Goal: Book appointment/travel/reservation

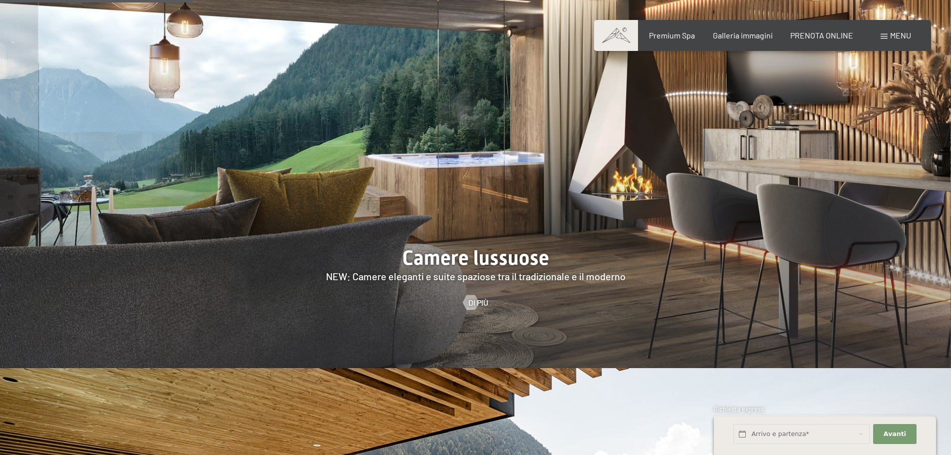
scroll to position [1148, 0]
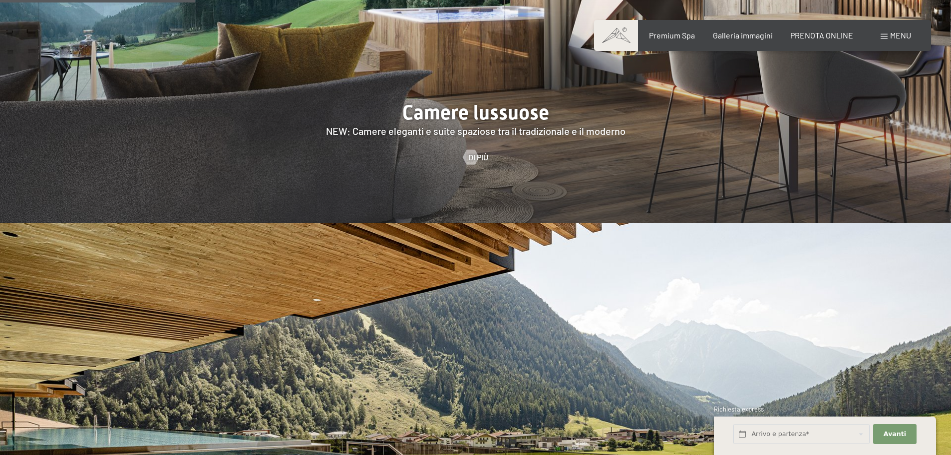
click at [412, 286] on img at bounding box center [475, 426] width 951 height 407
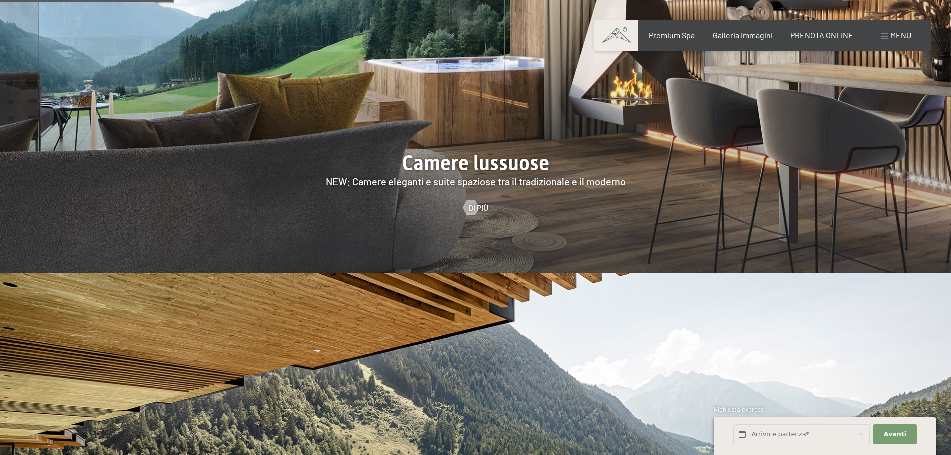
scroll to position [999, 0]
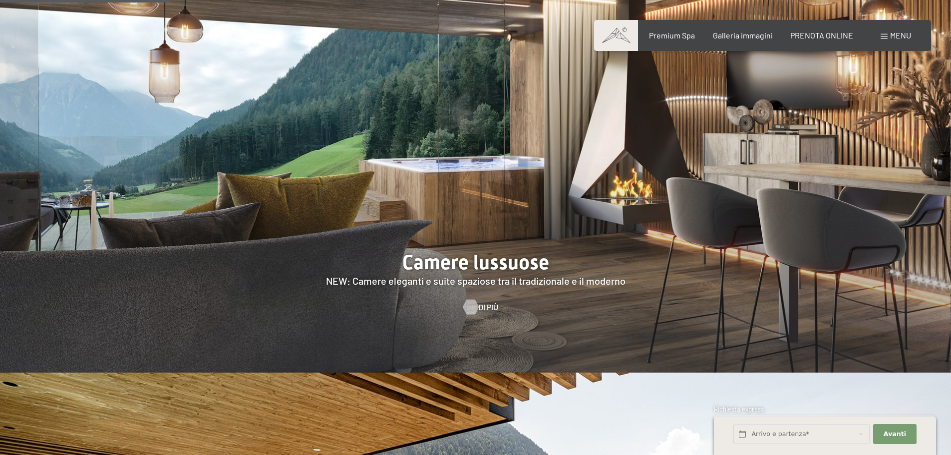
click at [466, 300] on div at bounding box center [470, 307] width 8 height 15
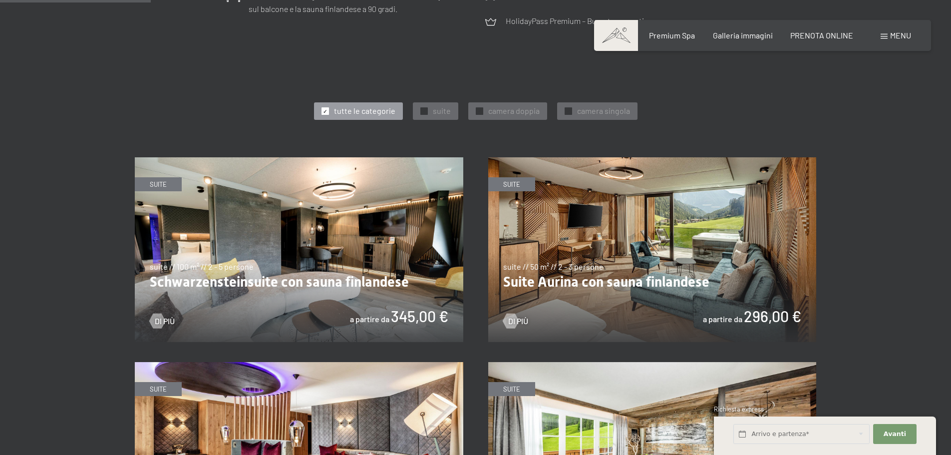
scroll to position [549, 0]
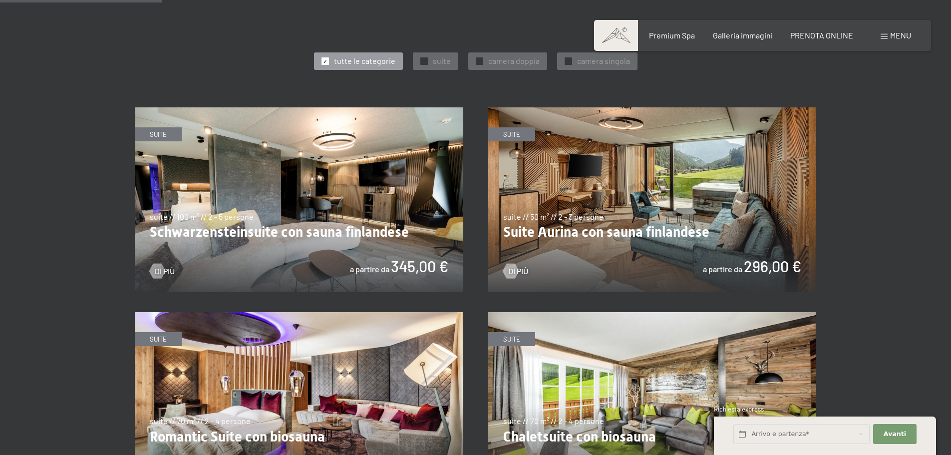
click at [337, 199] on img at bounding box center [299, 199] width 329 height 185
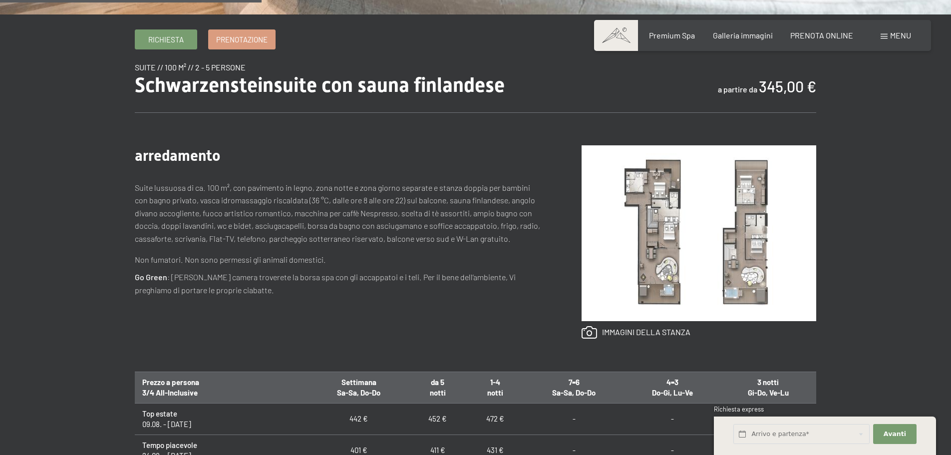
scroll to position [350, 0]
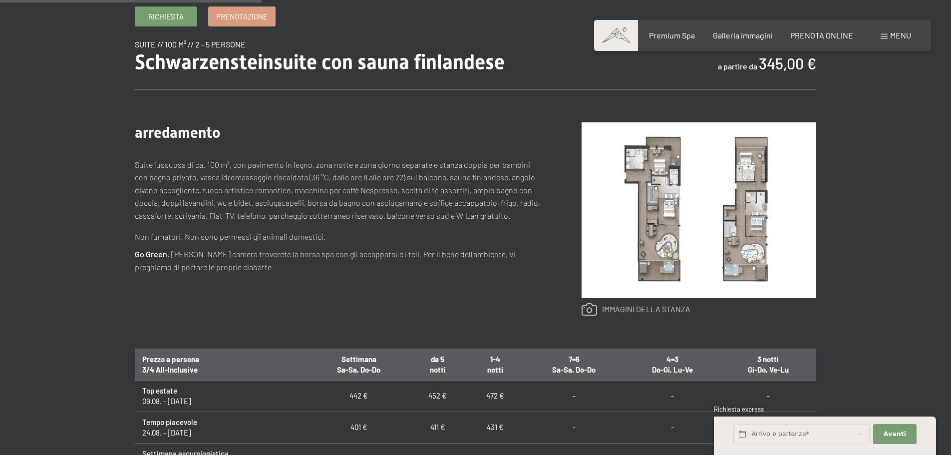
click at [590, 312] on link at bounding box center [636, 309] width 109 height 13
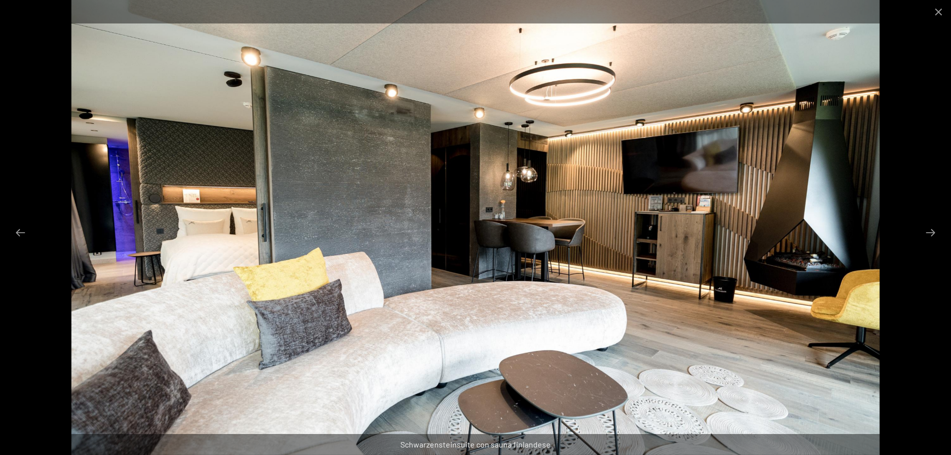
scroll to position [449, 0]
click at [937, 233] on button "Next slide" at bounding box center [930, 232] width 21 height 19
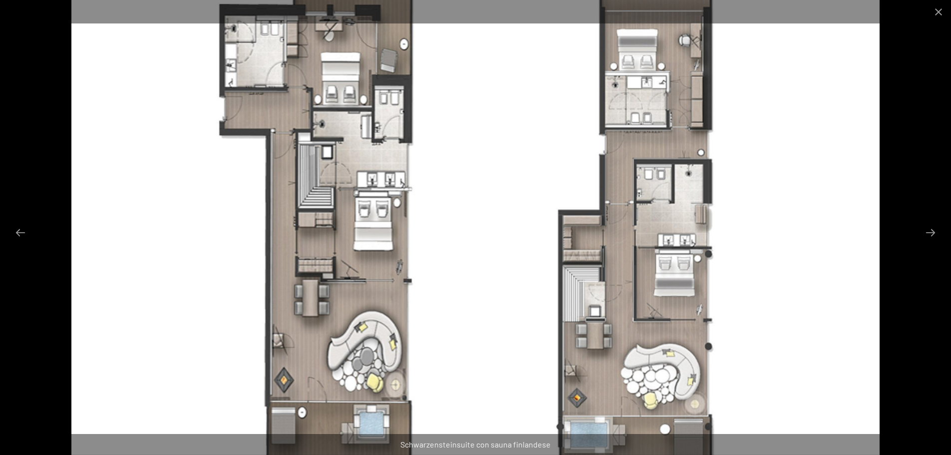
scroll to position [949, 0]
click at [929, 232] on button "Next slide" at bounding box center [930, 232] width 21 height 19
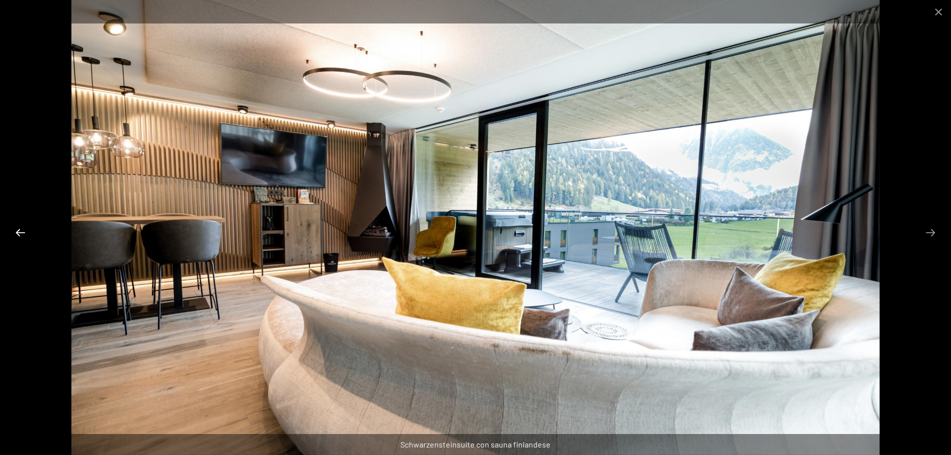
click at [26, 233] on button "Previous slide" at bounding box center [20, 232] width 21 height 19
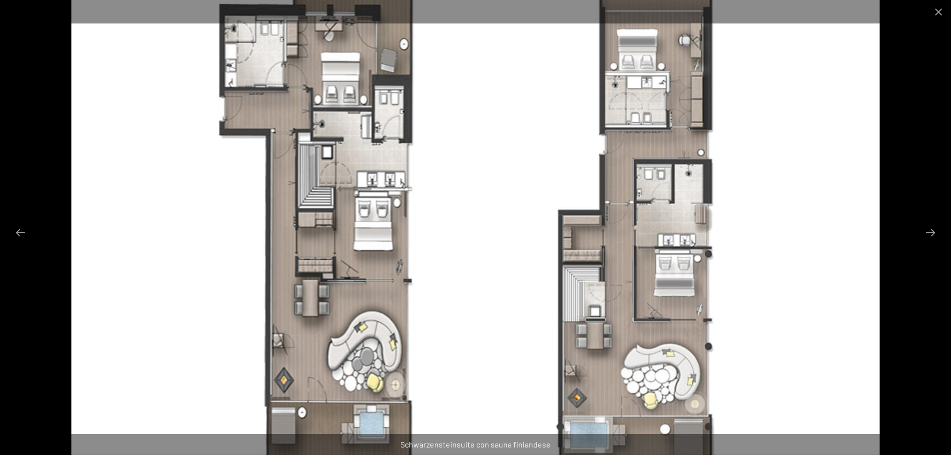
scroll to position [699, 0]
click at [645, 118] on img at bounding box center [475, 227] width 809 height 455
click at [520, 234] on img at bounding box center [475, 227] width 809 height 455
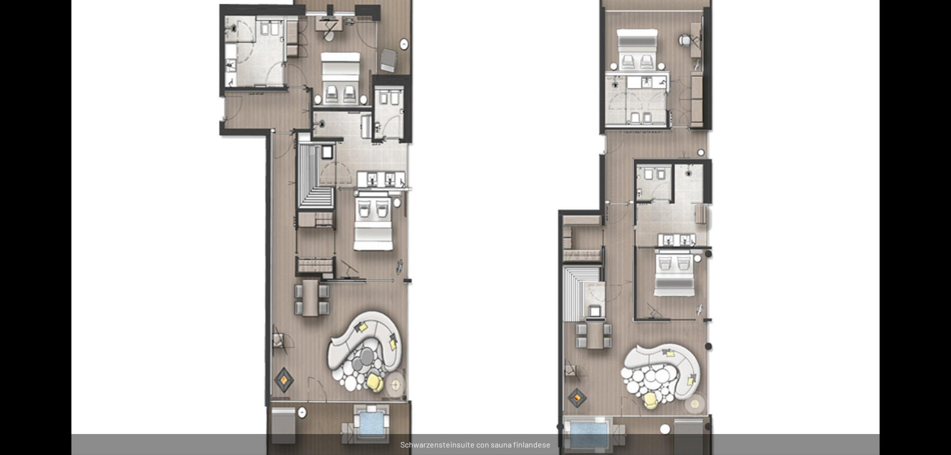
click at [522, 213] on img at bounding box center [475, 227] width 809 height 455
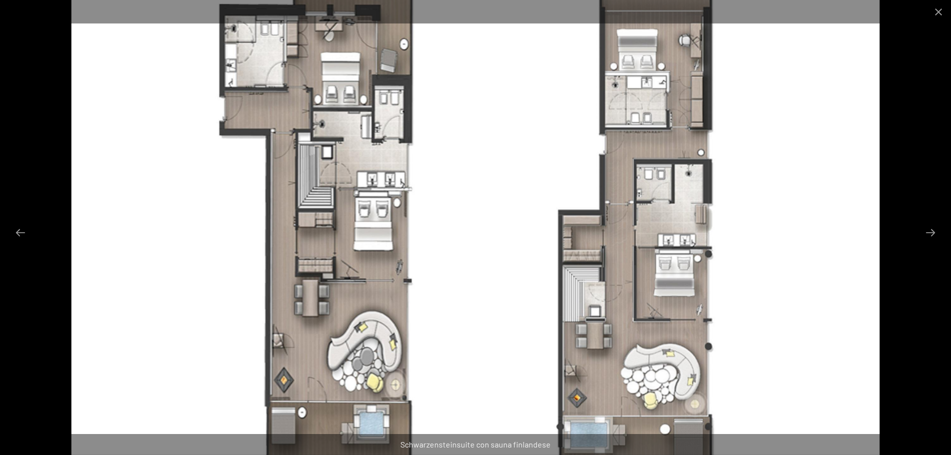
scroll to position [1099, 0]
